Goal: Information Seeking & Learning: Learn about a topic

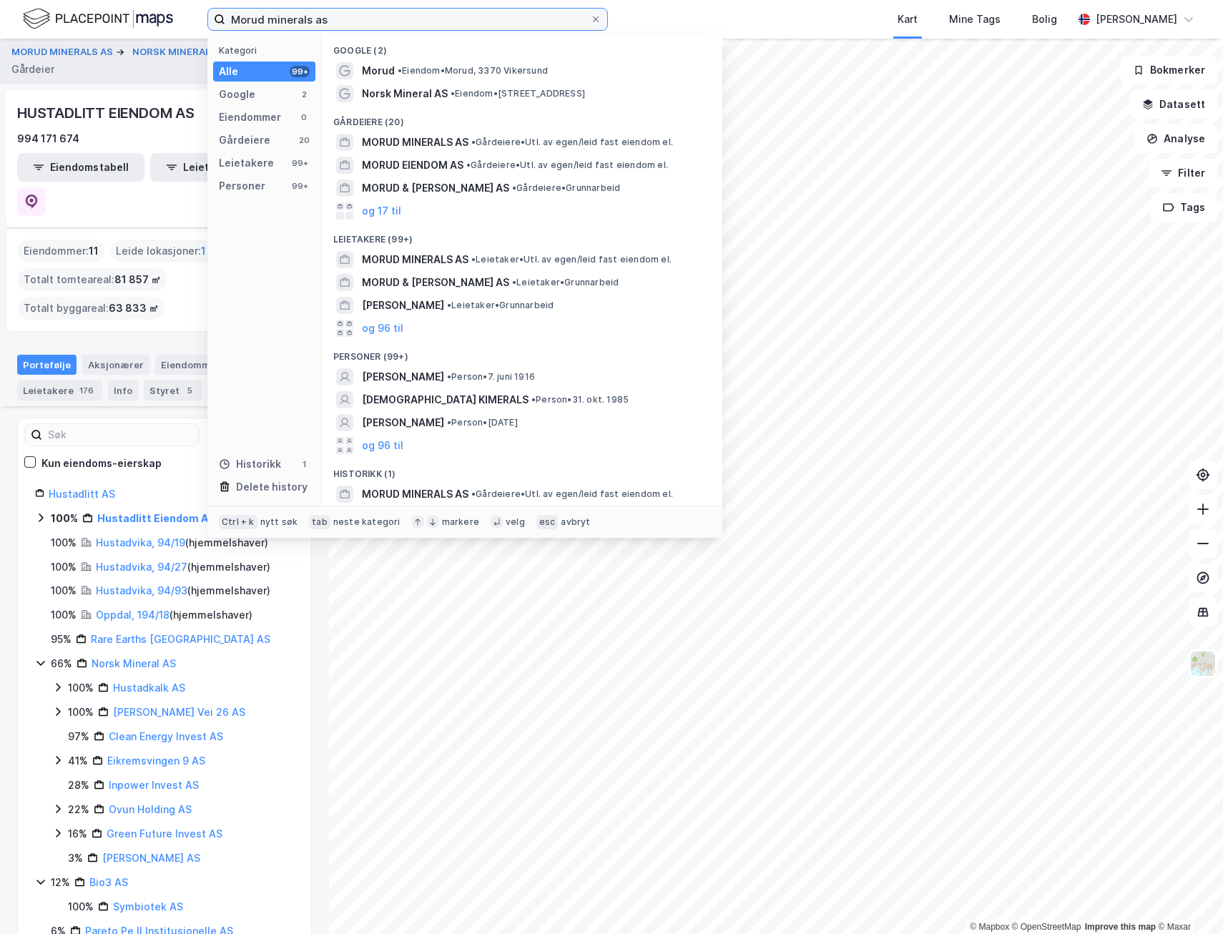
click at [373, 29] on input "Morud minerals as" at bounding box center [407, 19] width 365 height 21
paste input "- [STREET_ADDRESS]"
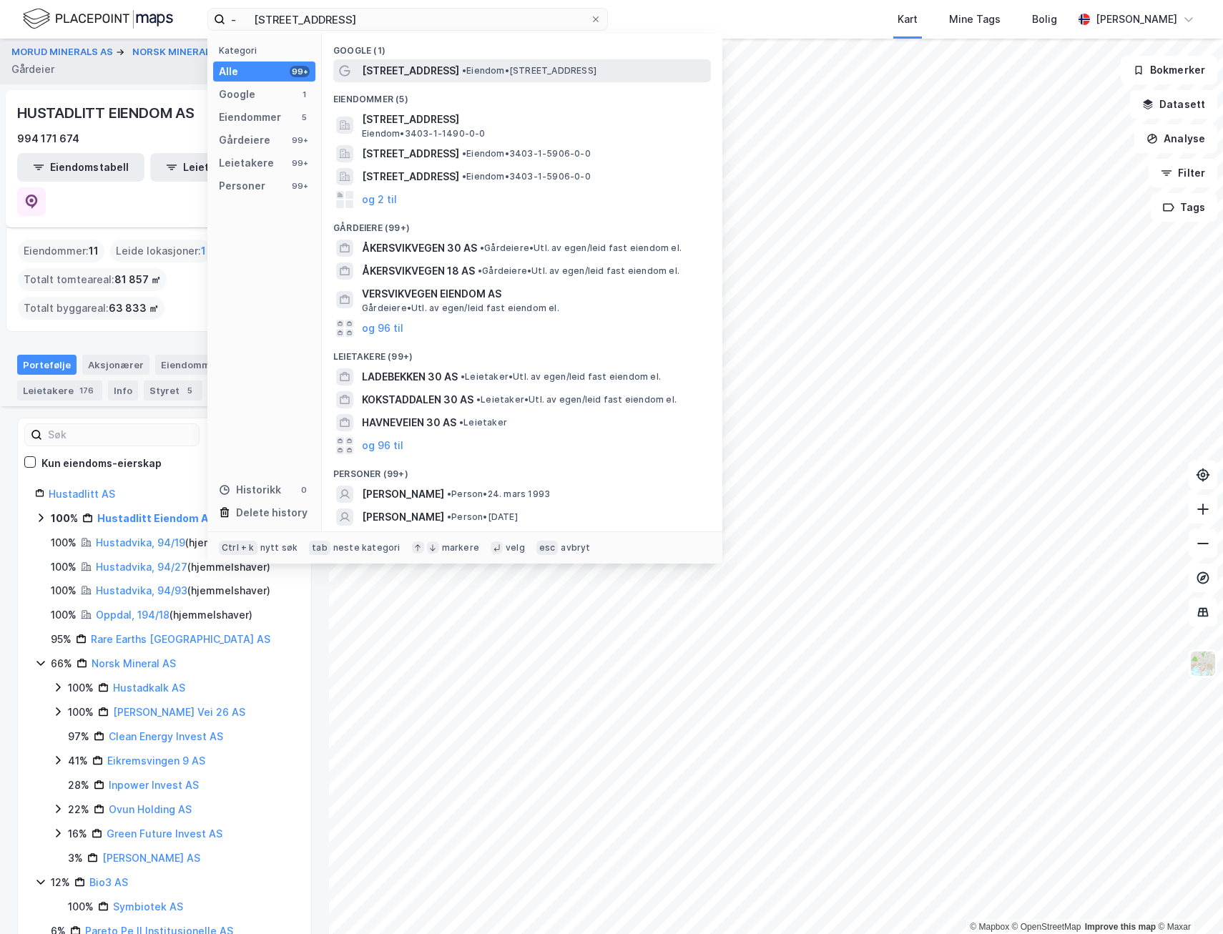
click at [492, 67] on span "• Eiendom • [STREET_ADDRESS]" at bounding box center [529, 70] width 134 height 11
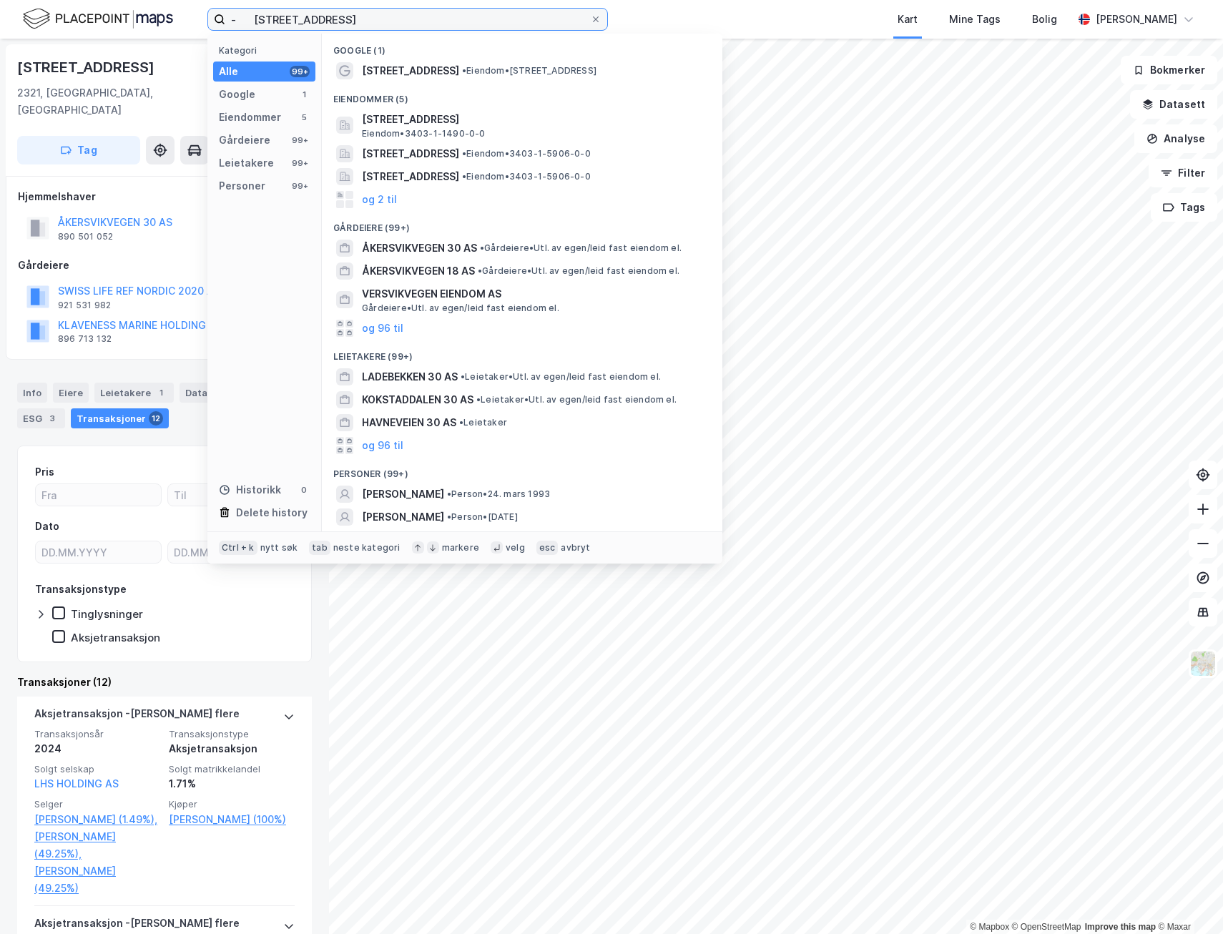
drag, startPoint x: 403, startPoint y: 29, endPoint x: 218, endPoint y: 29, distance: 184.5
click at [219, 29] on label "- [STREET_ADDRESS]" at bounding box center [407, 19] width 400 height 23
paste input "[STREET_ADDRESS]"
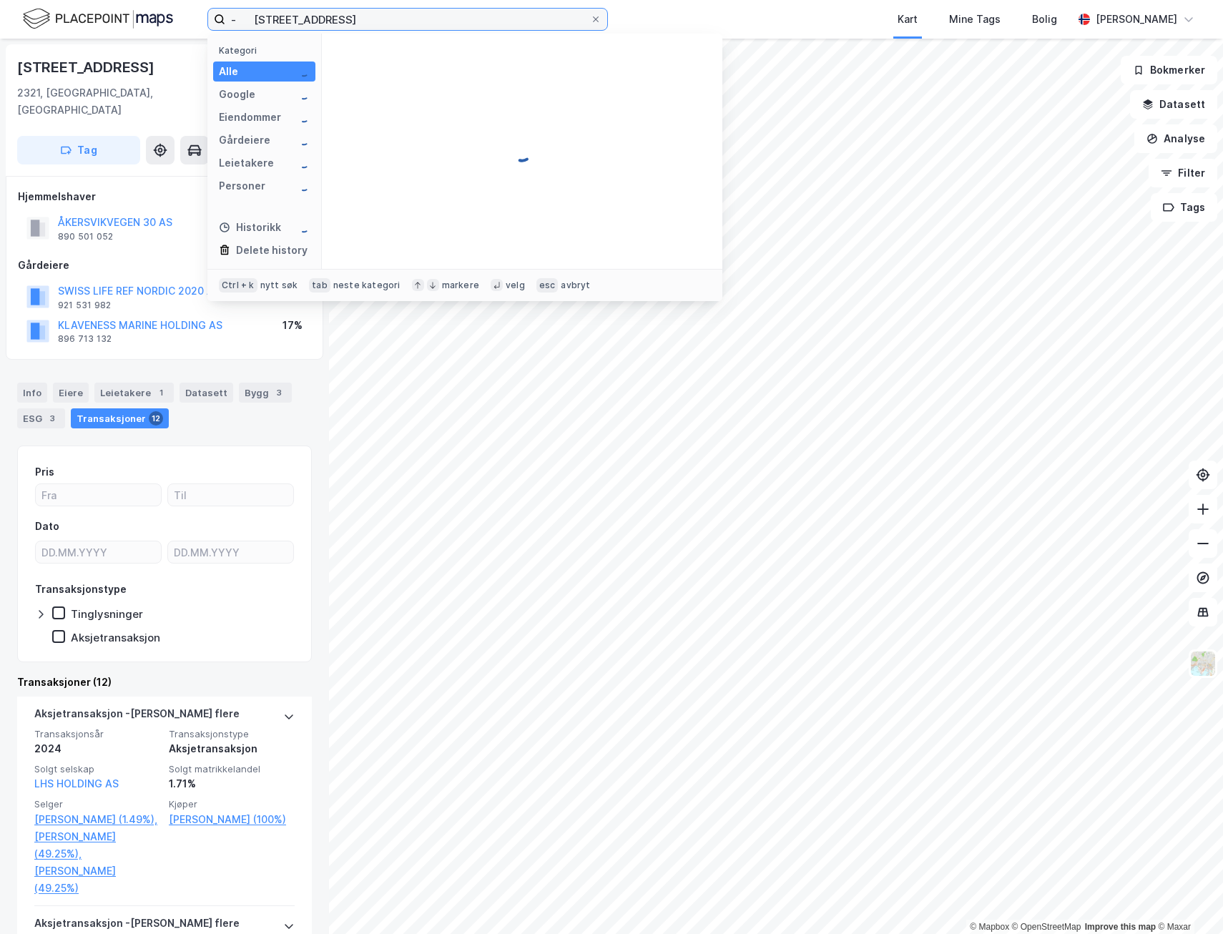
type input "- [STREET_ADDRESS]"
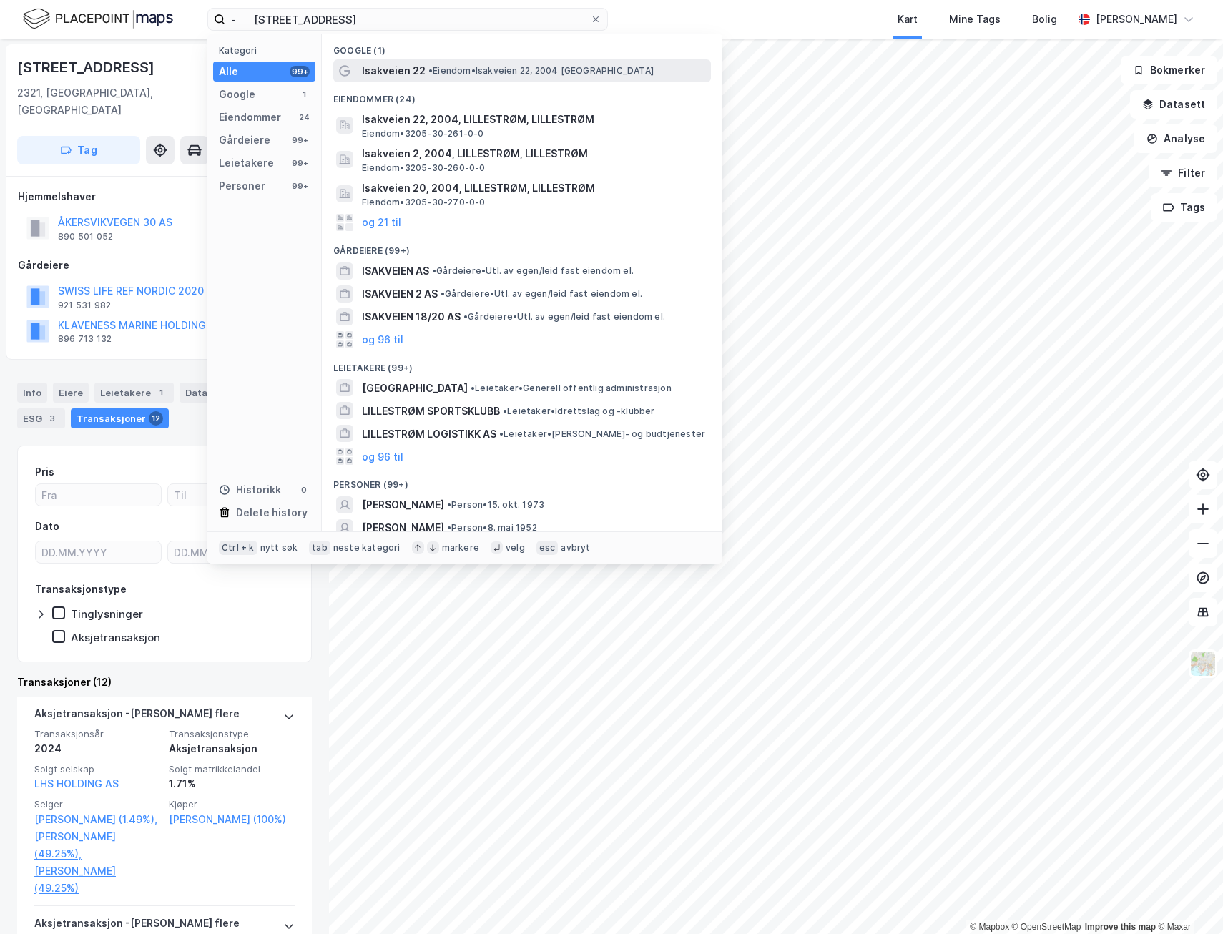
click at [459, 72] on span "• Eiendom • Isakveien 22, 2004 [GEOGRAPHIC_DATA]" at bounding box center [540, 70] width 225 height 11
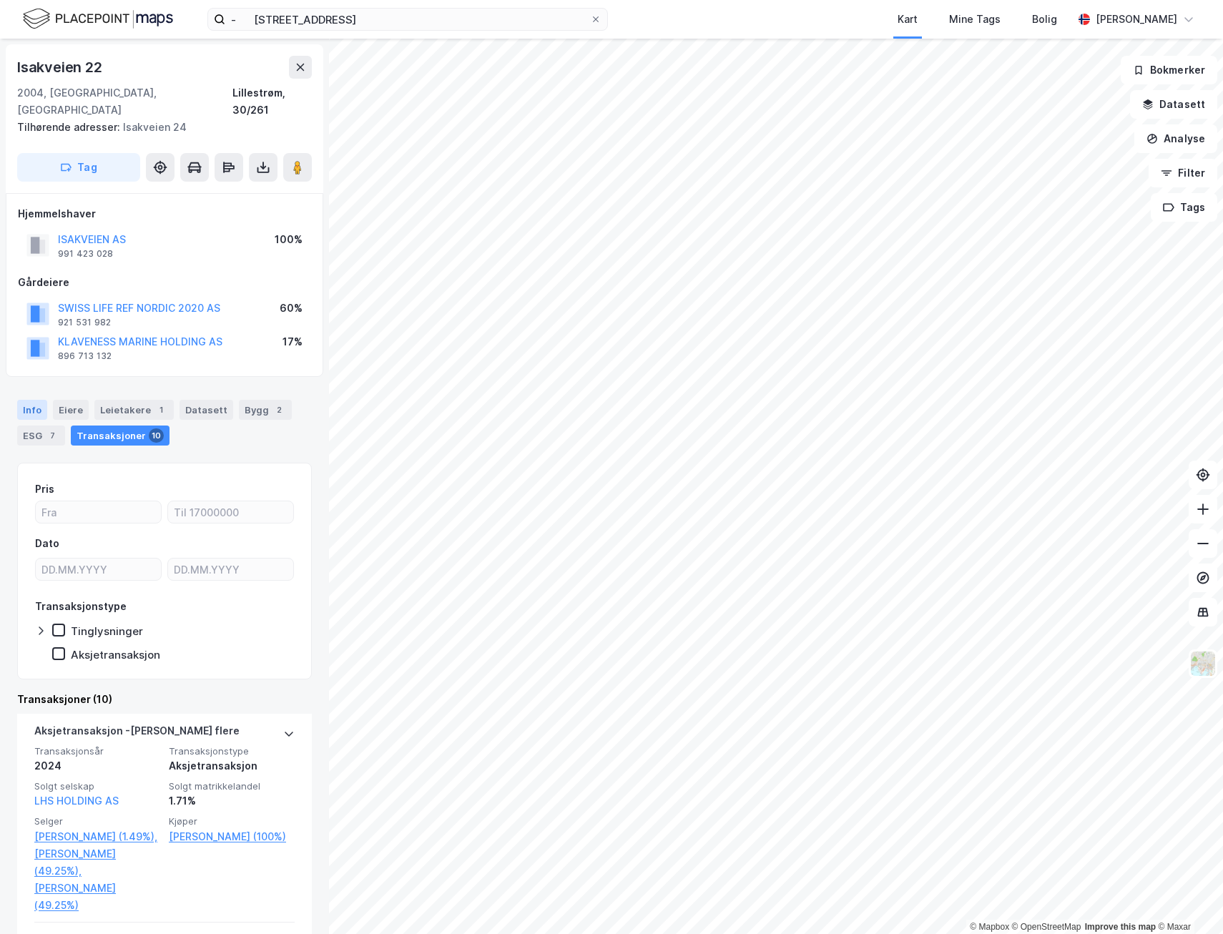
click at [29, 400] on div "Info" at bounding box center [32, 410] width 30 height 20
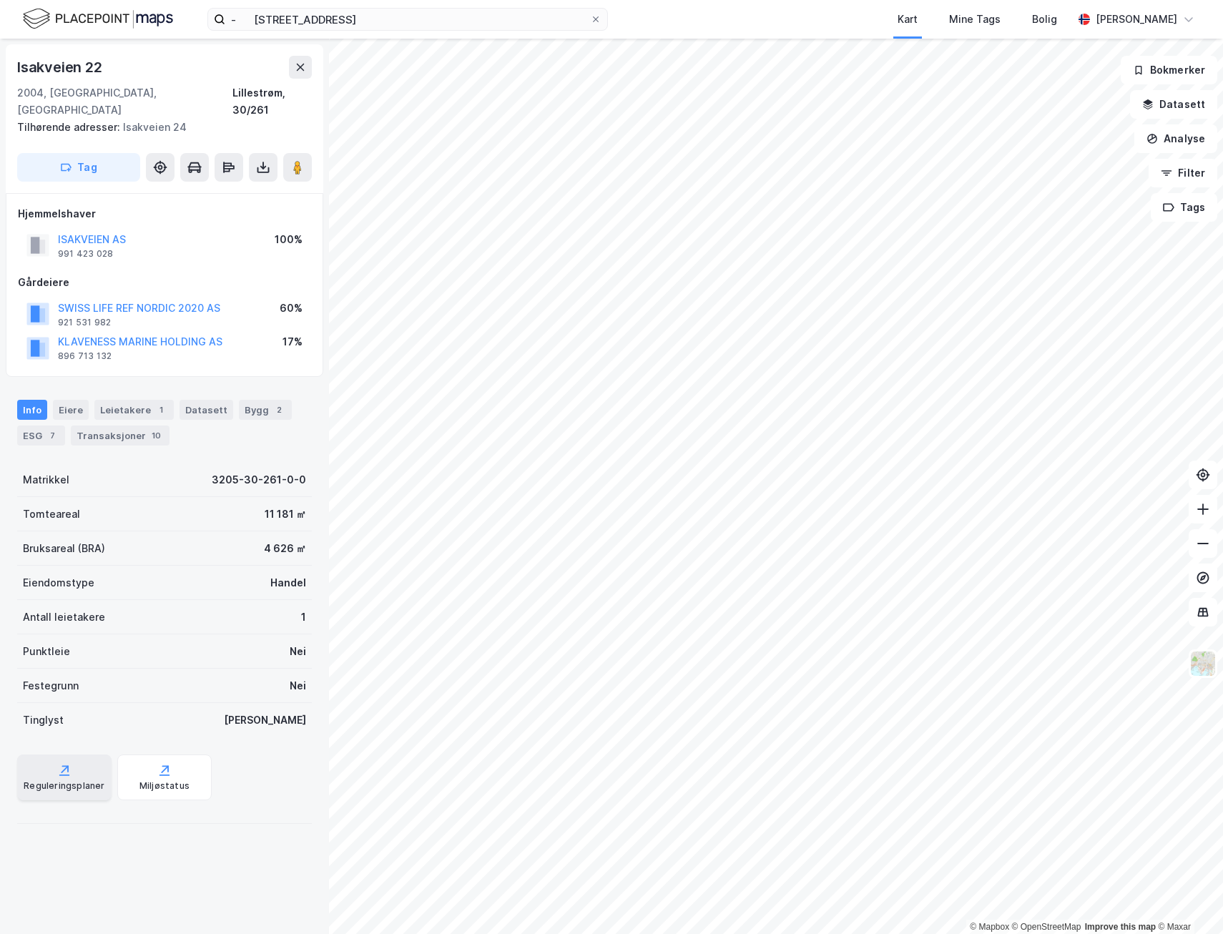
click at [49, 761] on div "Reguleringsplaner" at bounding box center [64, 777] width 94 height 46
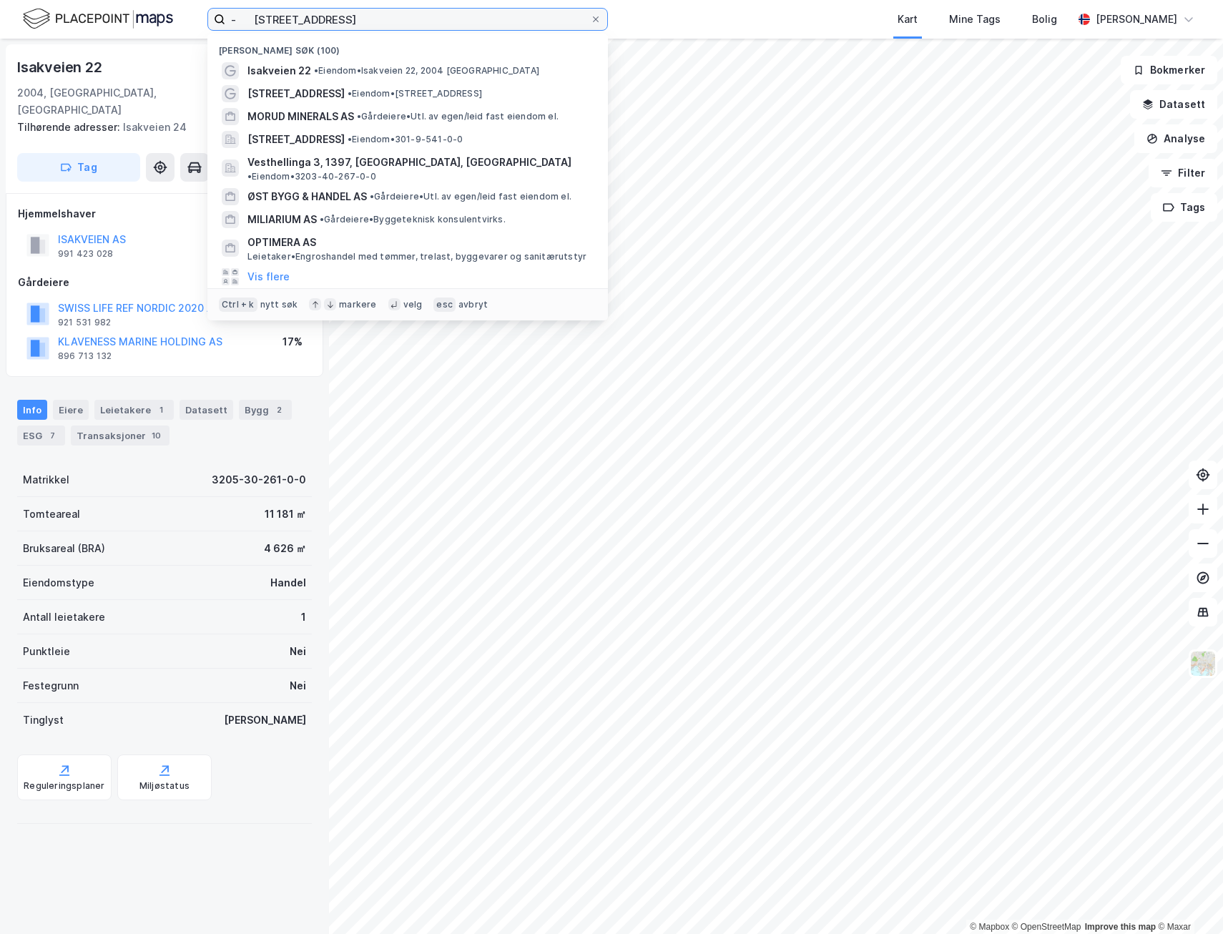
drag, startPoint x: 258, startPoint y: 24, endPoint x: 172, endPoint y: 26, distance: 86.5
click at [172, 26] on div "- Isakveien 22, [PERSON_NAME] søk (100) Isakveien 22 • [PERSON_NAME] 22, 2004 L…" at bounding box center [611, 19] width 1223 height 39
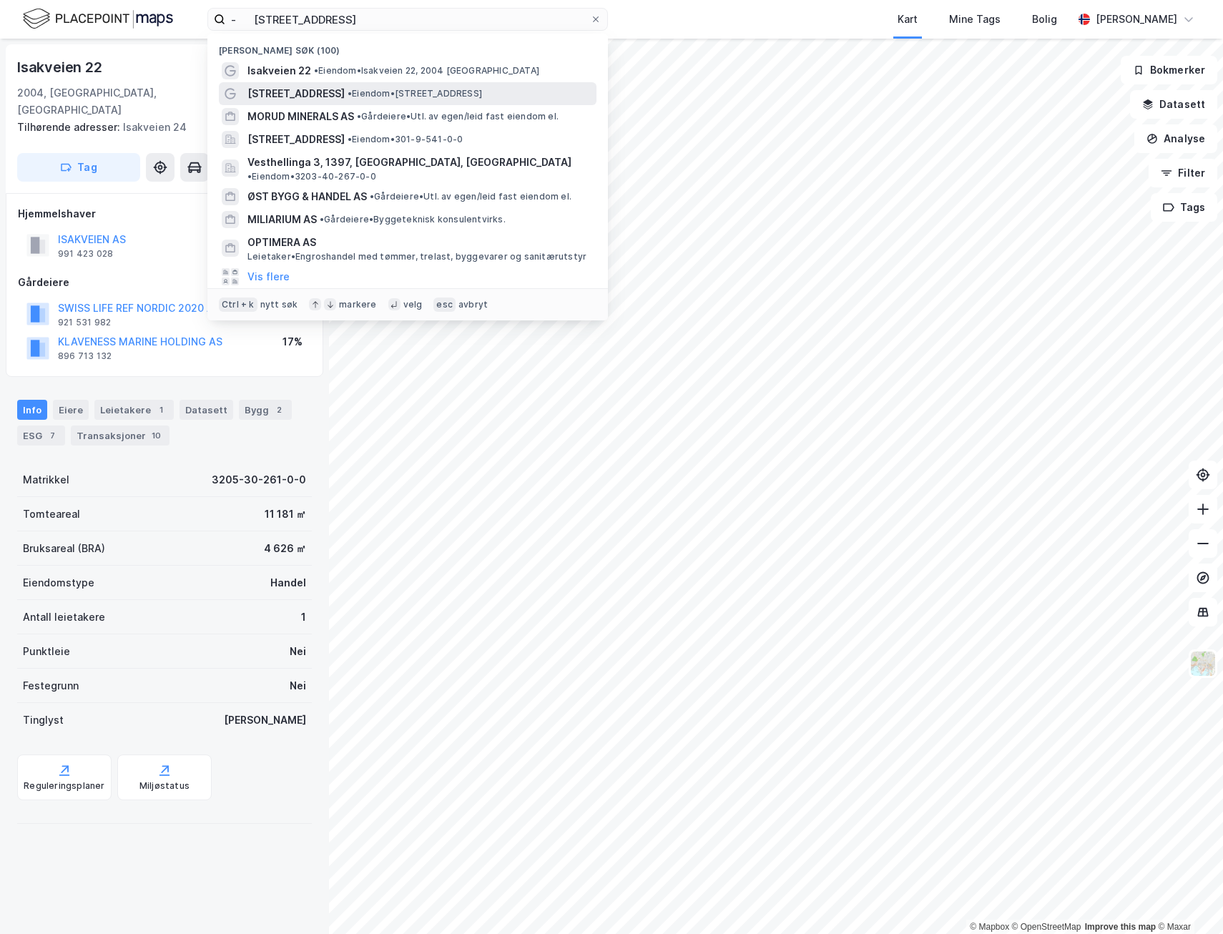
click at [377, 84] on div "[STREET_ADDRESS] • Eiendom • [STREET_ADDRESS]" at bounding box center [407, 93] width 377 height 23
